Goal: Task Accomplishment & Management: Manage account settings

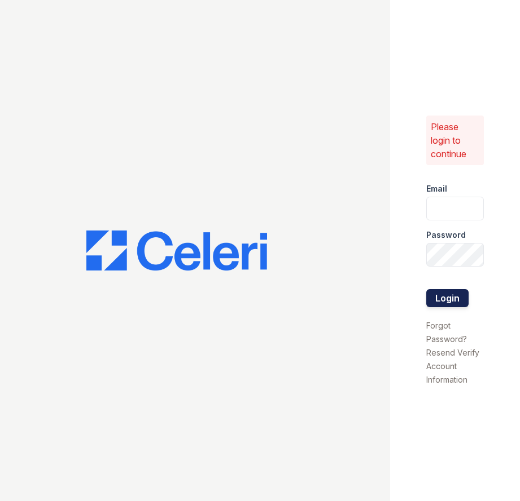
type input "[EMAIL_ADDRESS][DOMAIN_NAME]"
click at [441, 297] on button "Login" at bounding box center [447, 298] width 42 height 18
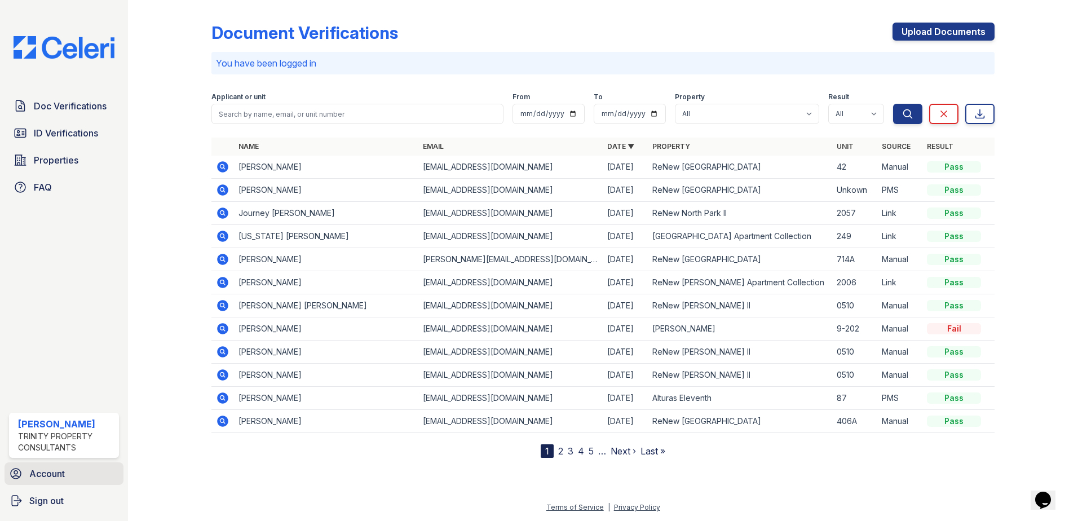
click at [64, 466] on link "Account" at bounding box center [64, 474] width 119 height 23
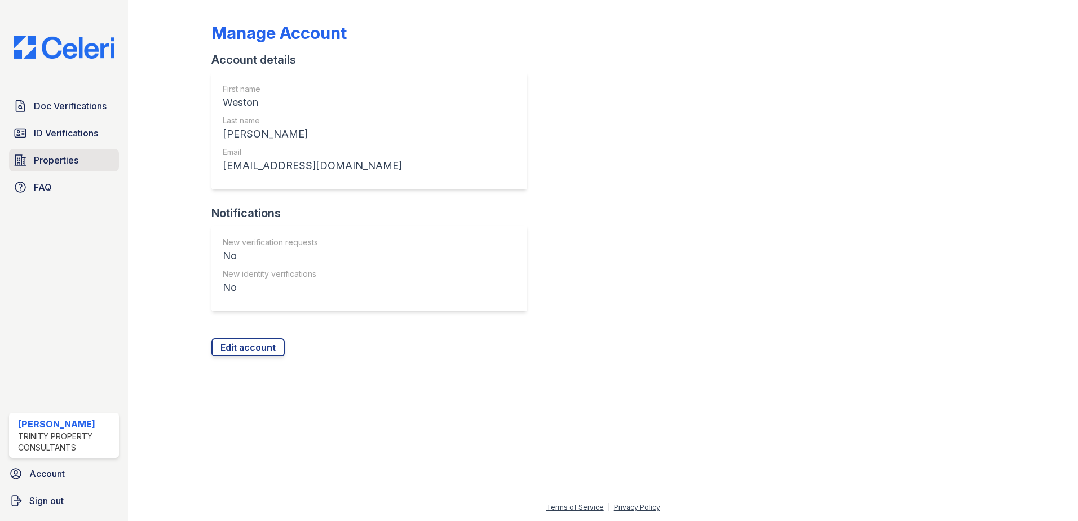
click at [59, 159] on span "Properties" at bounding box center [56, 160] width 45 height 14
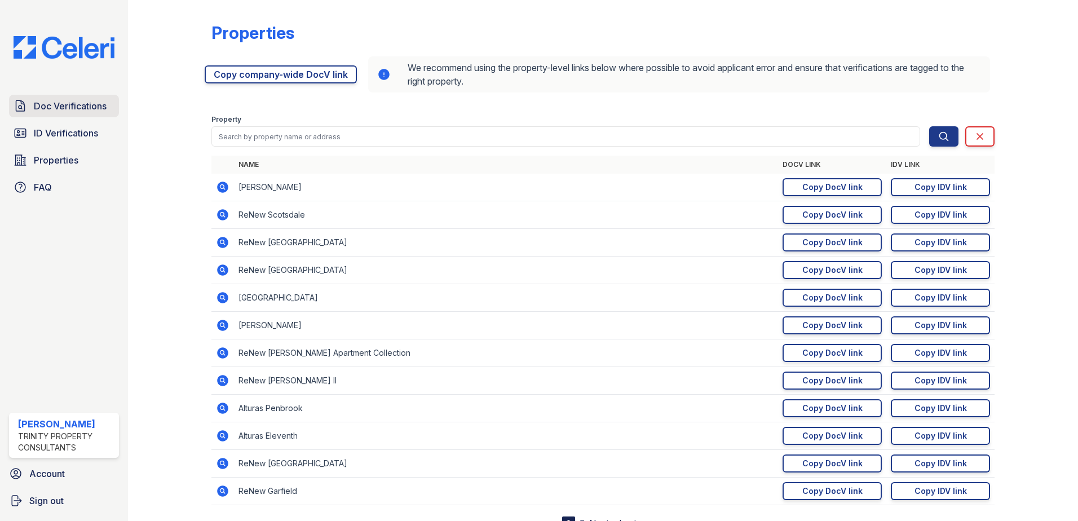
click at [78, 109] on span "Doc Verifications" at bounding box center [70, 106] width 73 height 14
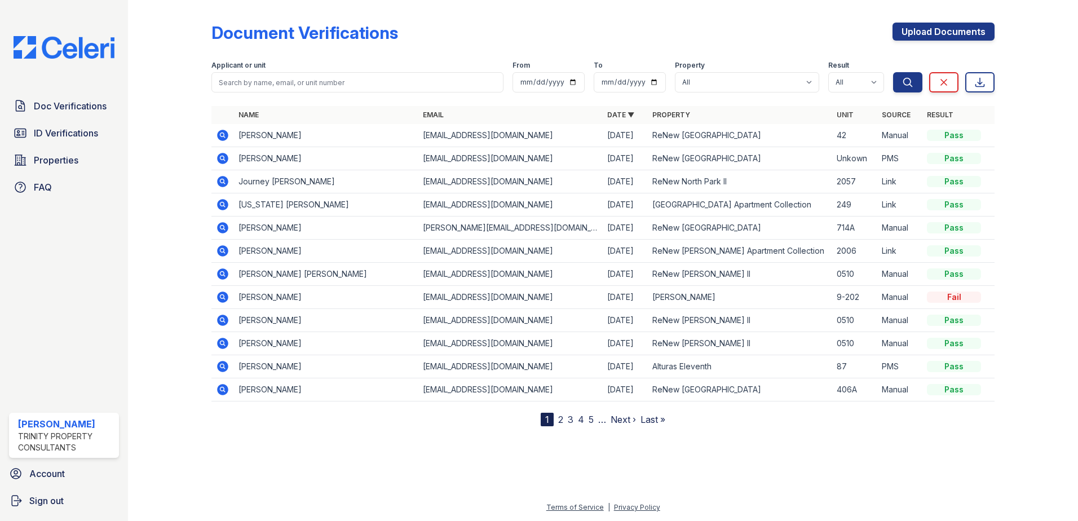
click at [73, 428] on div "Weston Adams" at bounding box center [66, 424] width 96 height 14
click at [53, 469] on span "Account" at bounding box center [47, 474] width 36 height 14
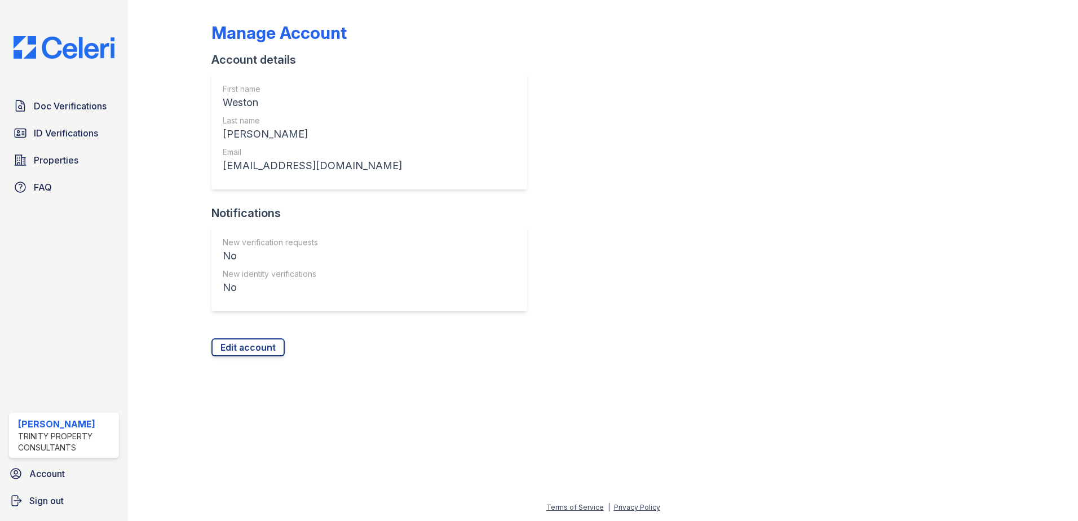
drag, startPoint x: 164, startPoint y: 272, endPoint x: 434, endPoint y: 11, distance: 376.6
click at [408, 16] on div "Manage Account Account details First name Weston Last name Adams Email WAdams@t…" at bounding box center [603, 181] width 783 height 352
